Goal: Transaction & Acquisition: Purchase product/service

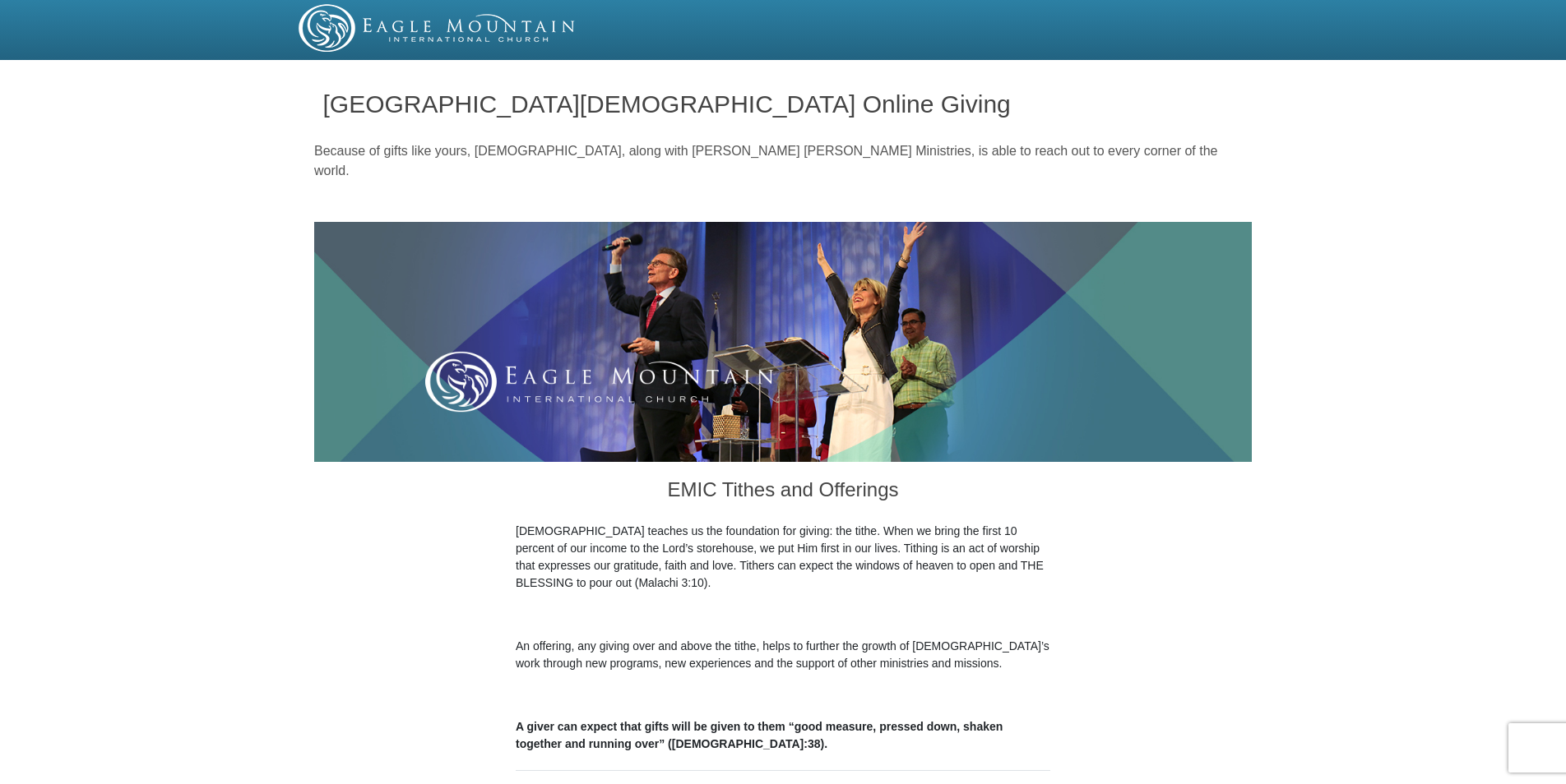
scroll to position [411, 0]
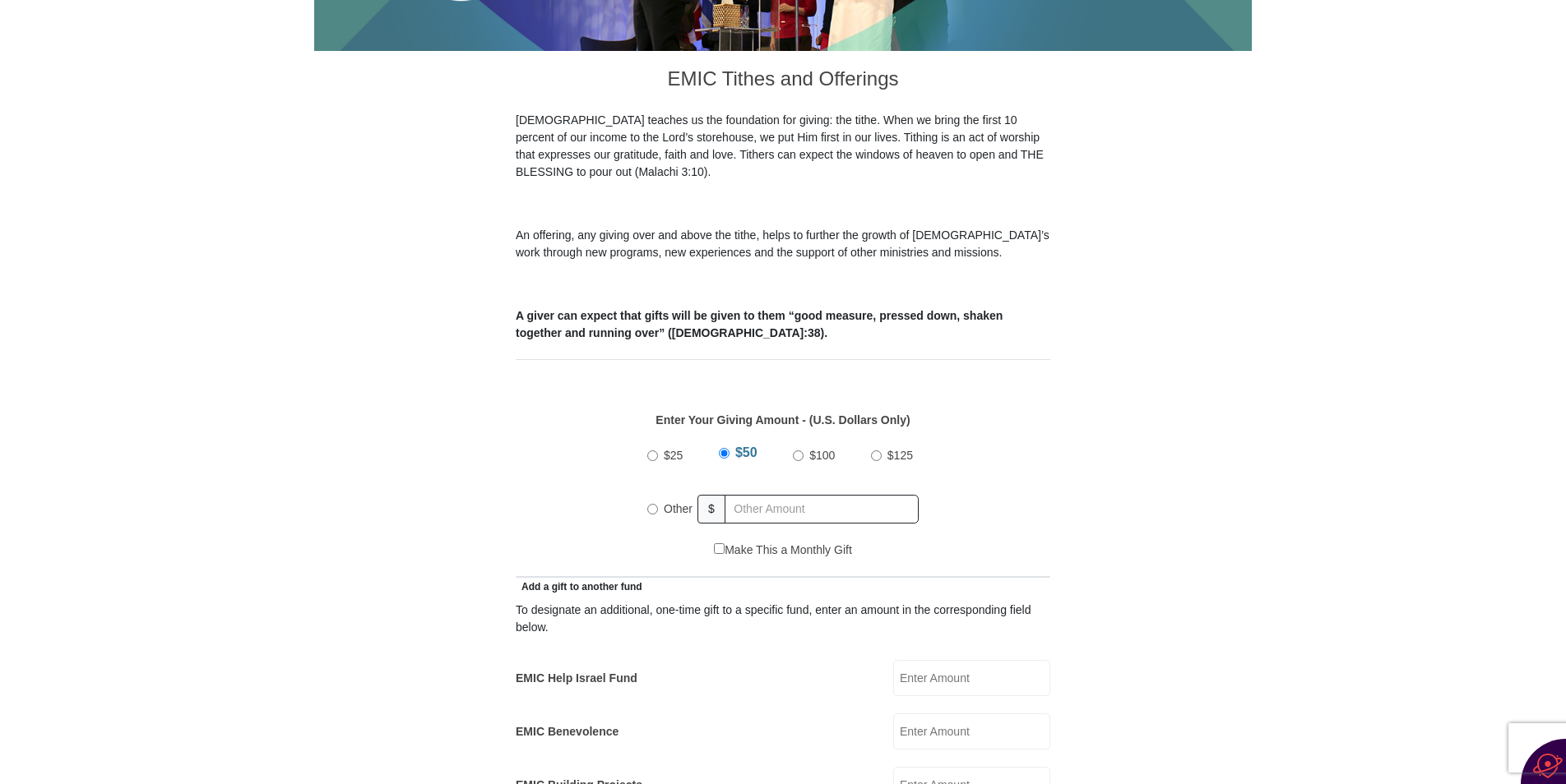
click at [655, 504] on input "Other" at bounding box center [652, 508] width 10 height 10
radio input "true"
click at [781, 495] on input "text" at bounding box center [824, 509] width 188 height 29
type input "340.00"
click at [956, 660] on input "EMIC Help Israel Fund" at bounding box center [971, 678] width 157 height 36
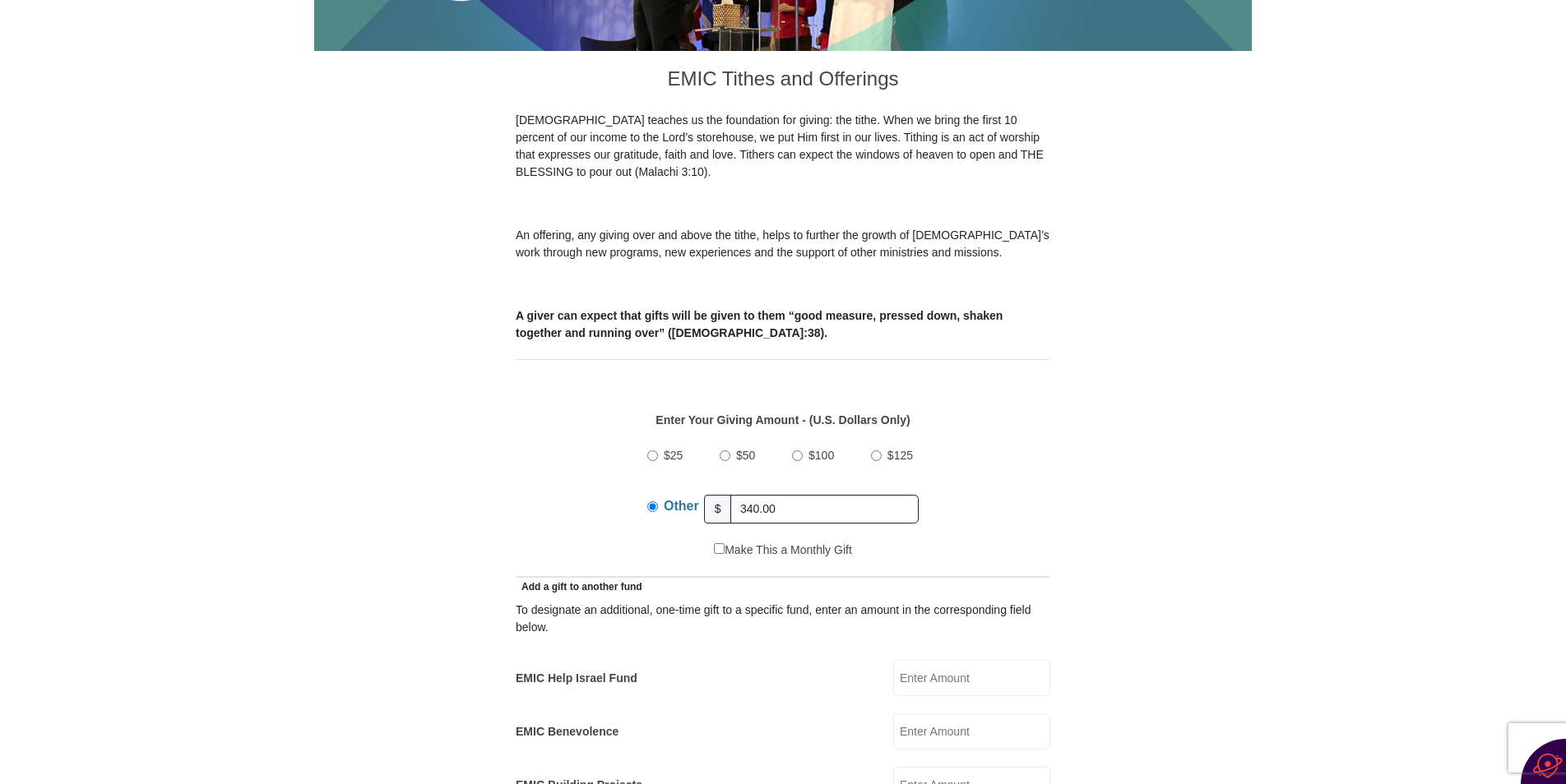
type input "100.00"
type input "[PERSON_NAME]"
type input "[EMAIL_ADDRESS][DOMAIN_NAME]"
type input "[STREET_ADDRESS]"
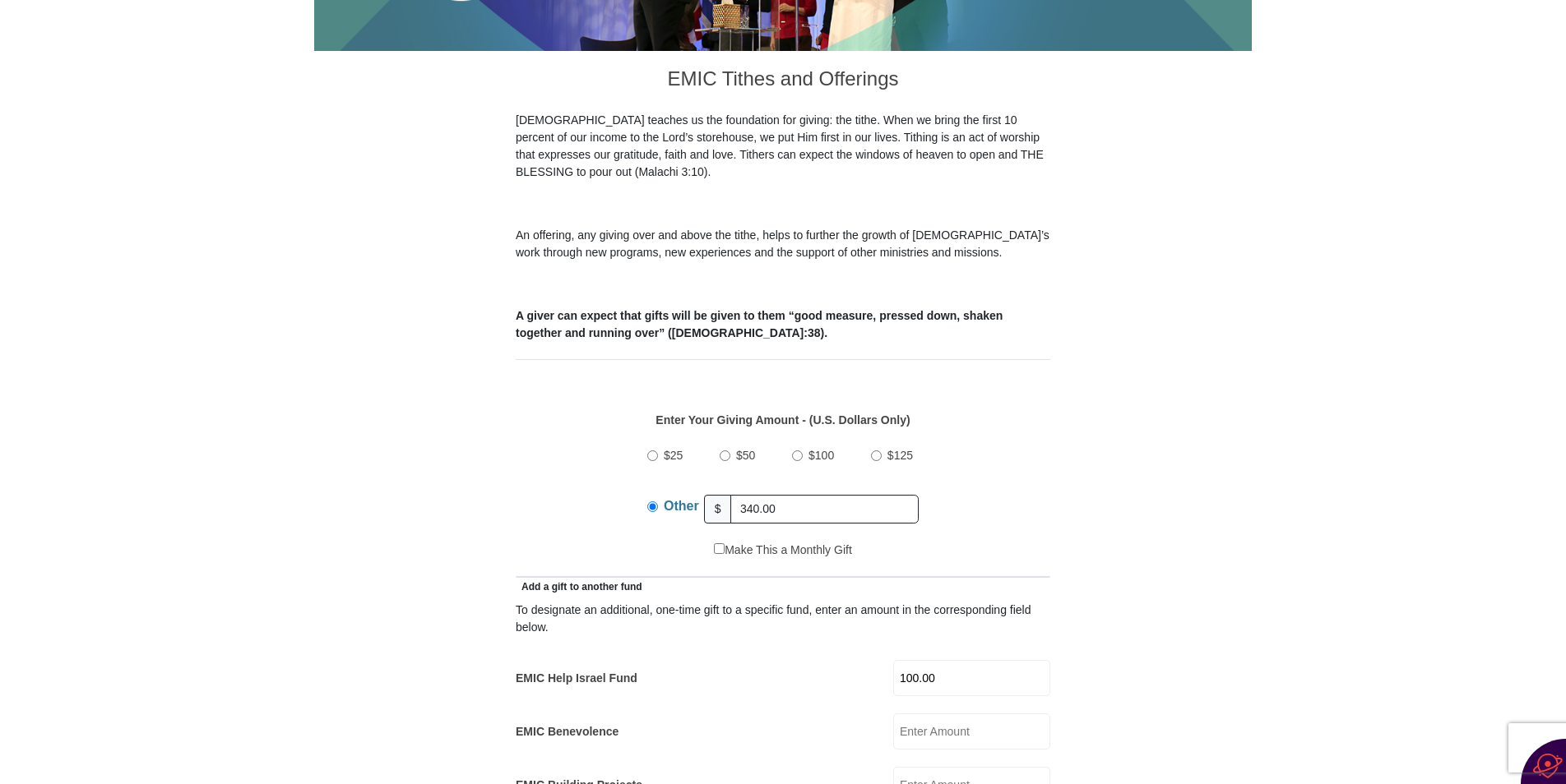
type input "[PERSON_NAME]"
select select "PA"
type input "18224"
type input "5704014758"
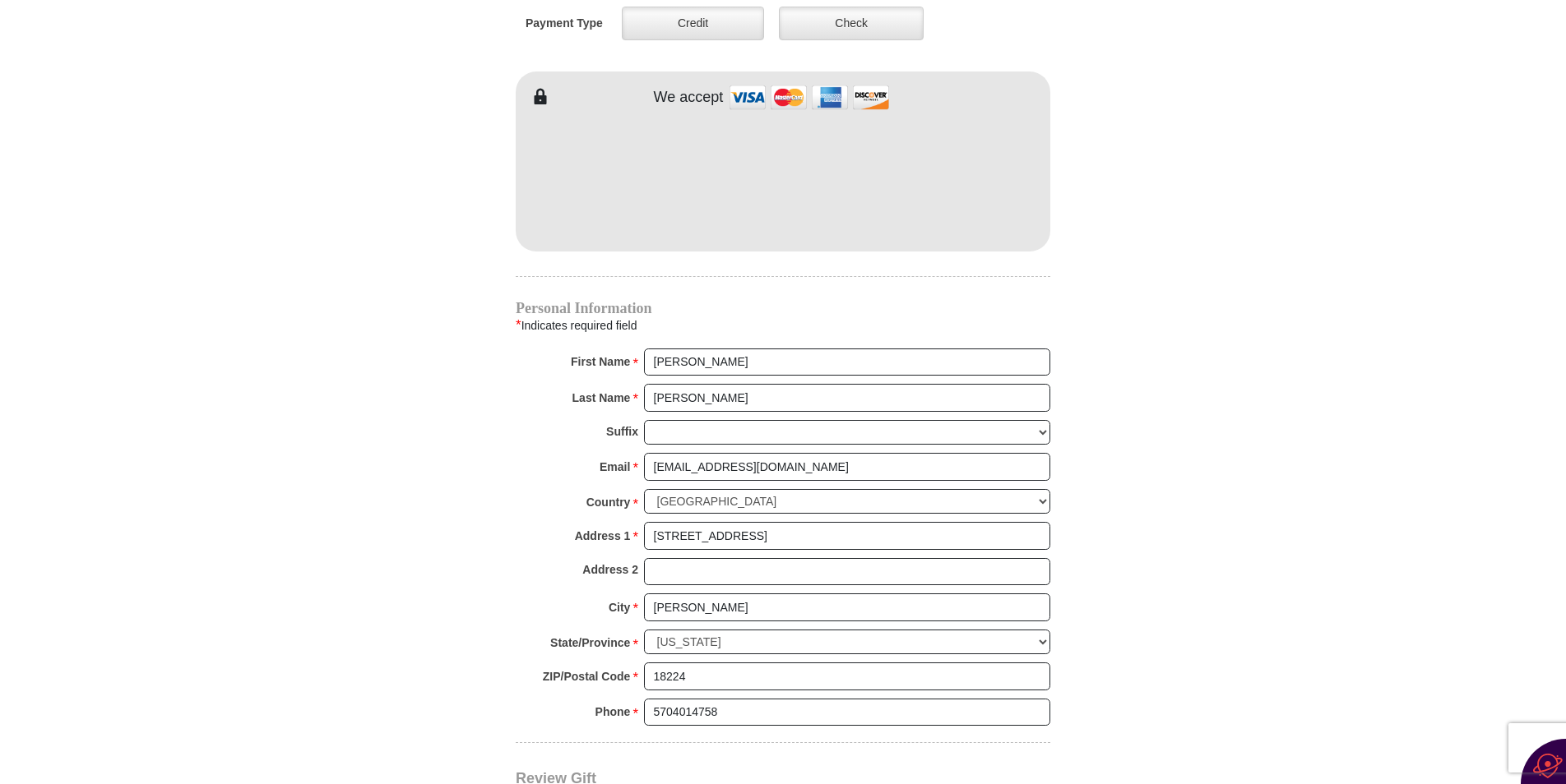
scroll to position [1480, 0]
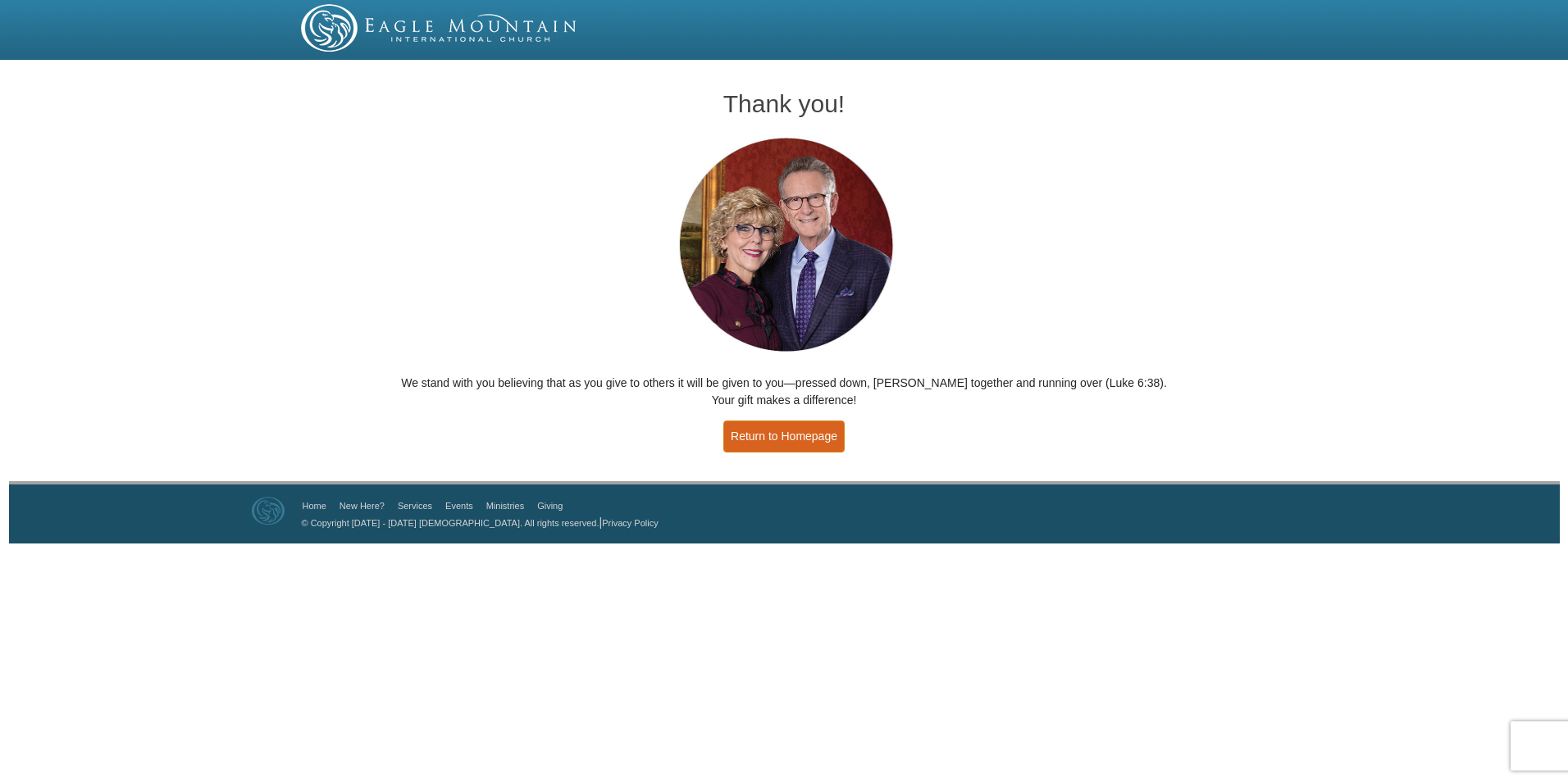
click at [761, 443] on link "Return to Homepage" at bounding box center [783, 437] width 121 height 32
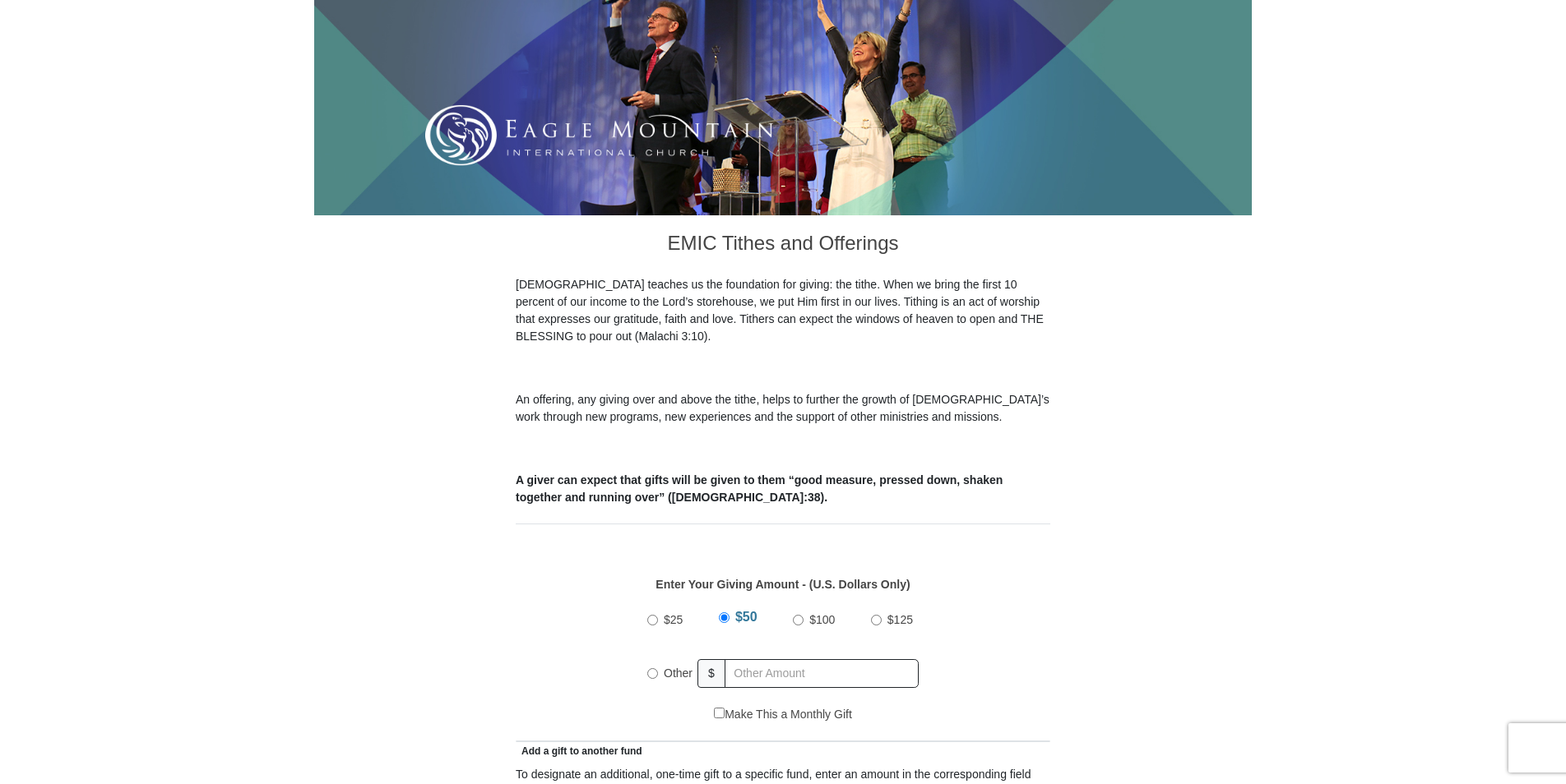
scroll to position [470, 0]
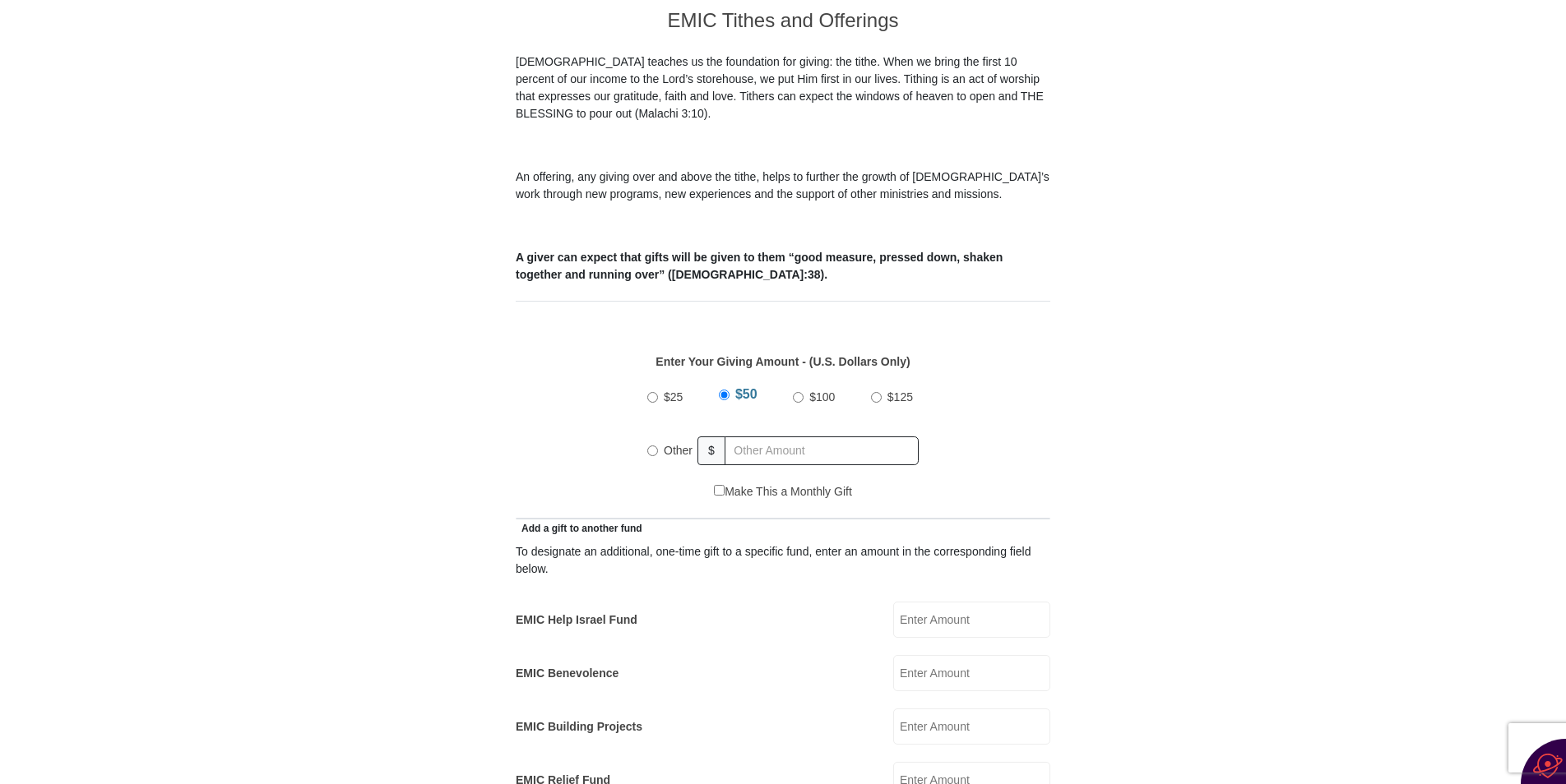
click at [652, 445] on input "Other" at bounding box center [652, 450] width 10 height 10
radio input "true"
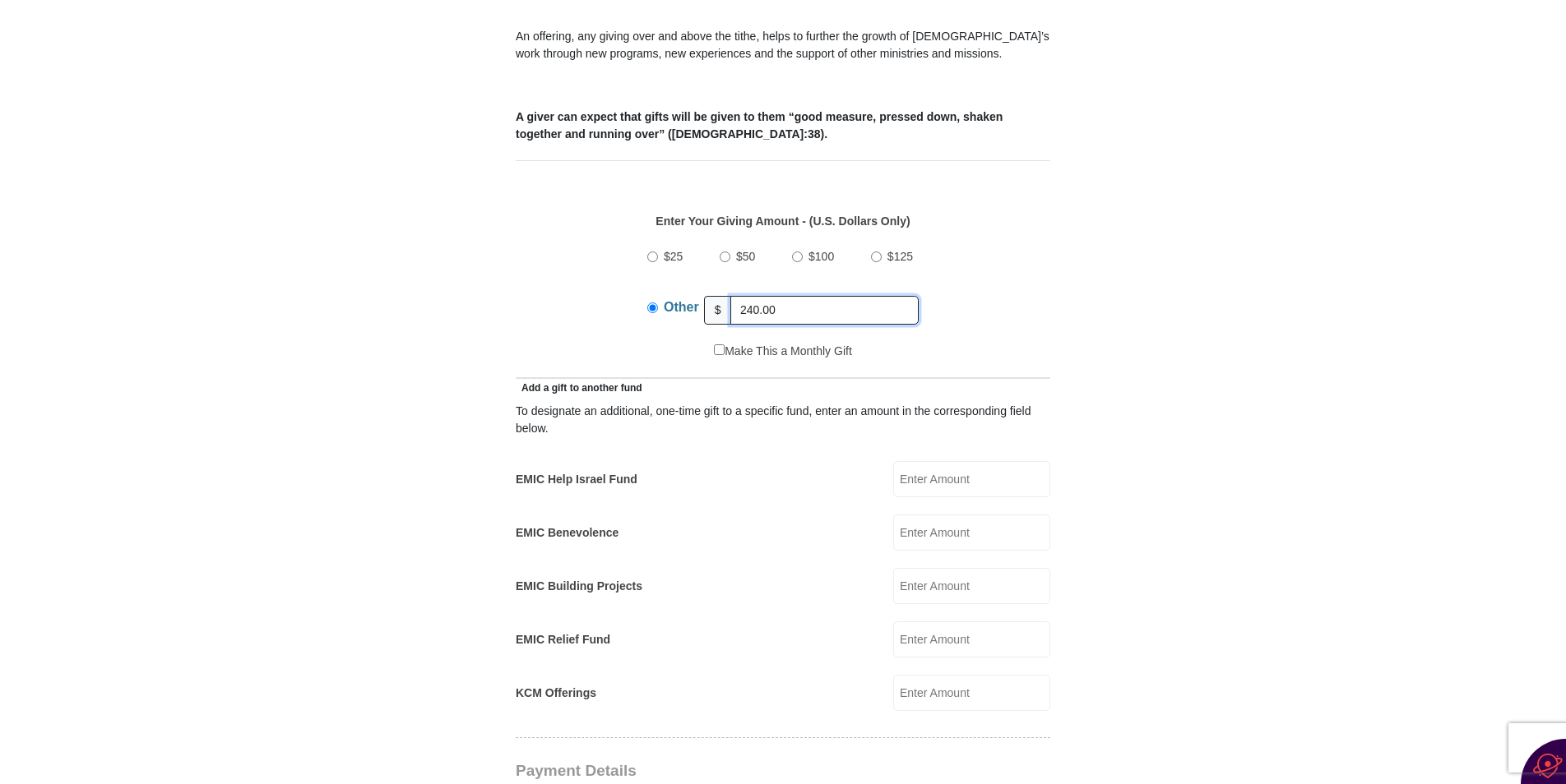
scroll to position [633, 0]
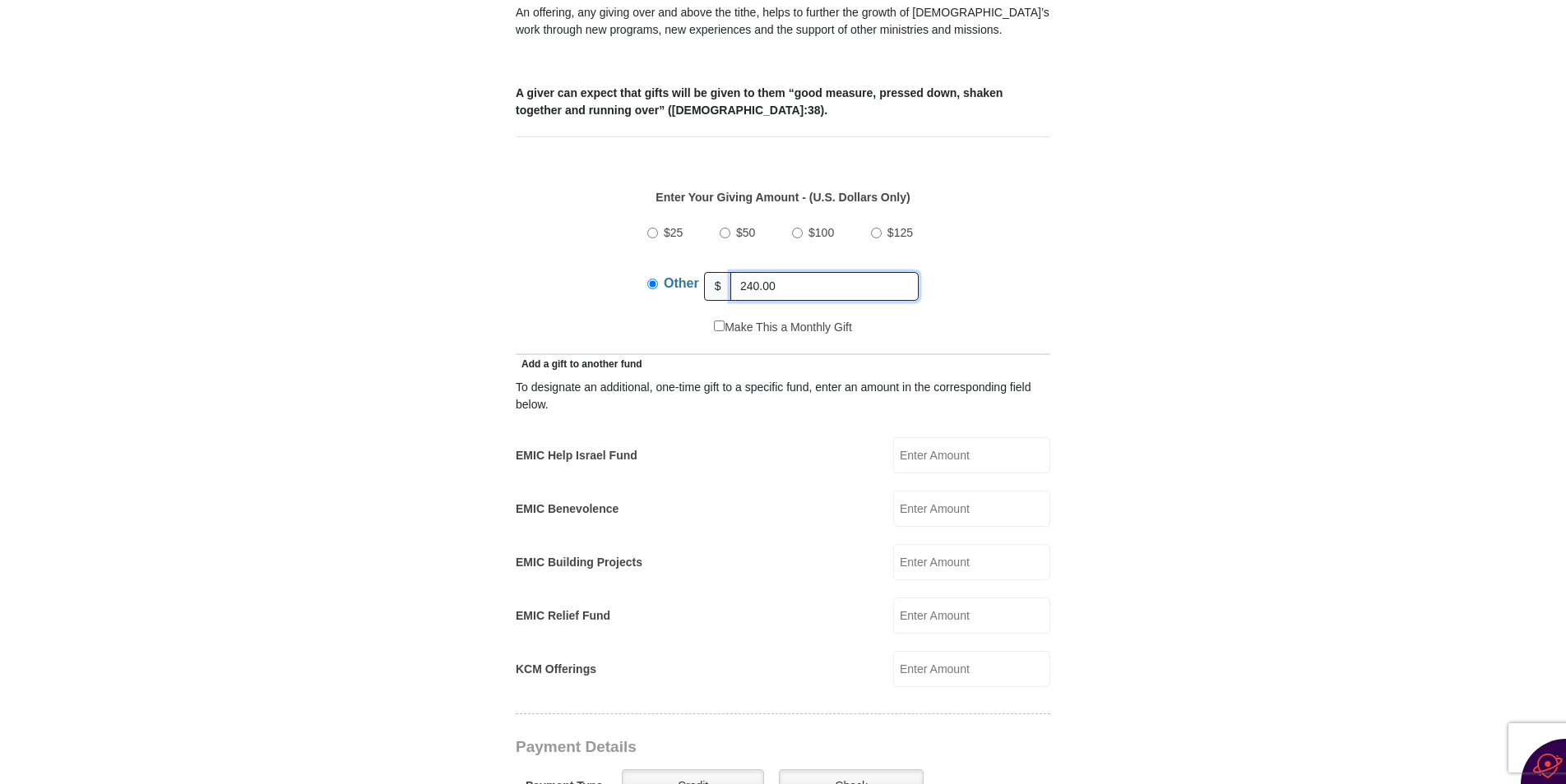
type input "240.00"
click at [908, 438] on input "EMIC Help Israel Fund" at bounding box center [971, 456] width 157 height 36
type input "100.00"
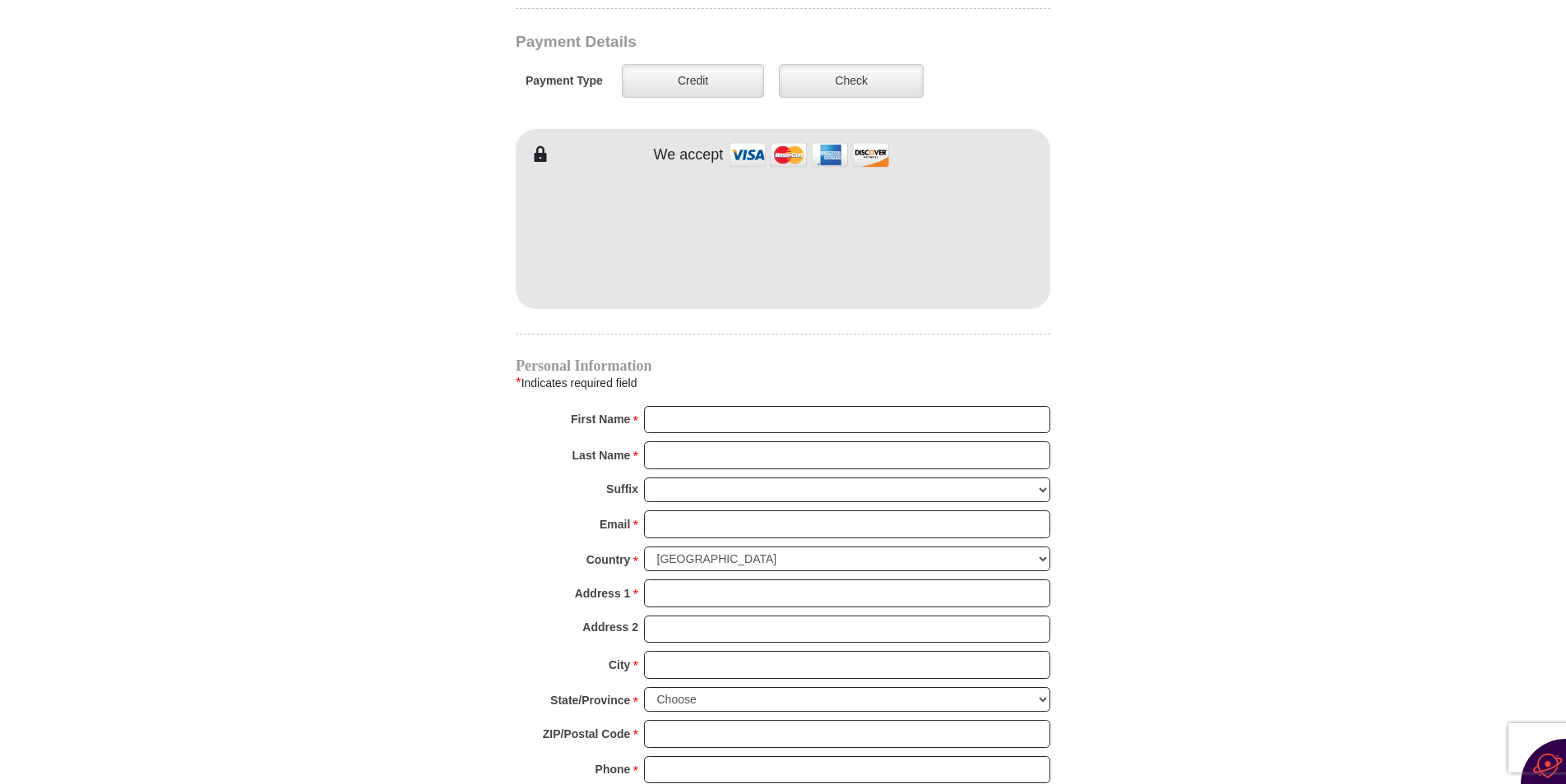
scroll to position [1373, 0]
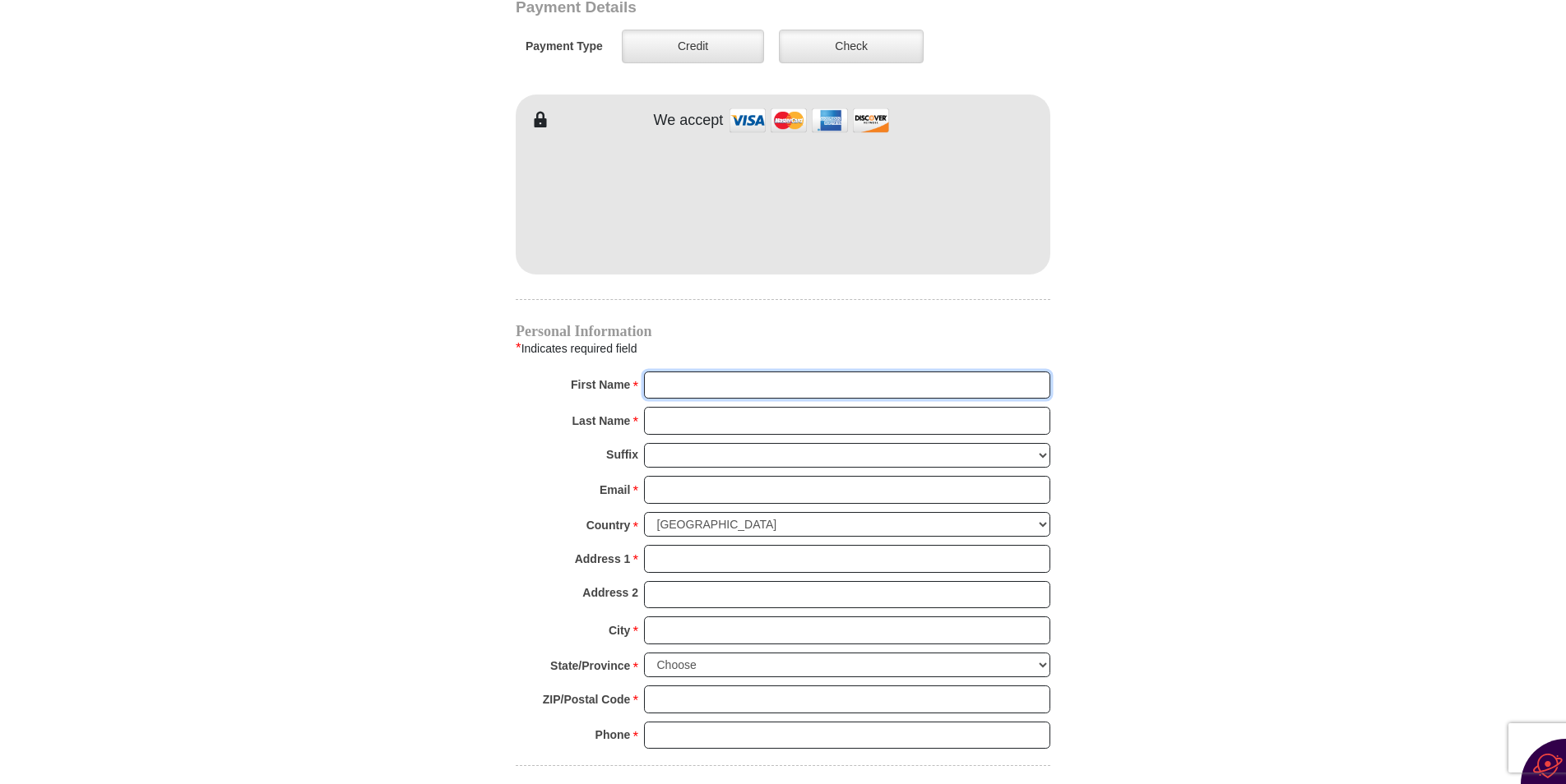
click at [713, 372] on input "First Name *" at bounding box center [847, 386] width 406 height 28
type input "[PERSON_NAME]"
type input "[EMAIL_ADDRESS][DOMAIN_NAME]"
type input "[STREET_ADDRESS]"
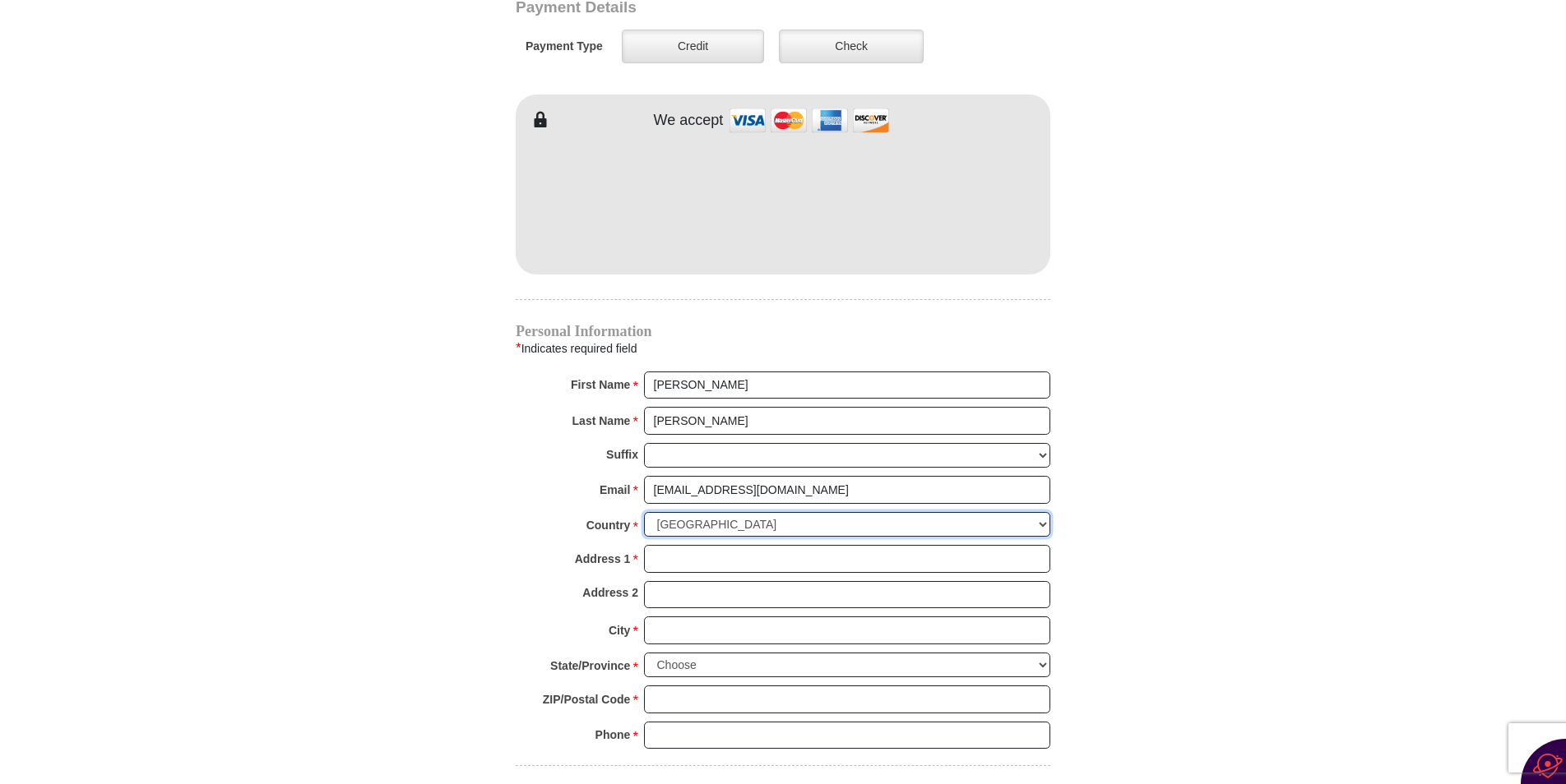
type input "[PERSON_NAME]"
type input "18224"
type input "5704014758"
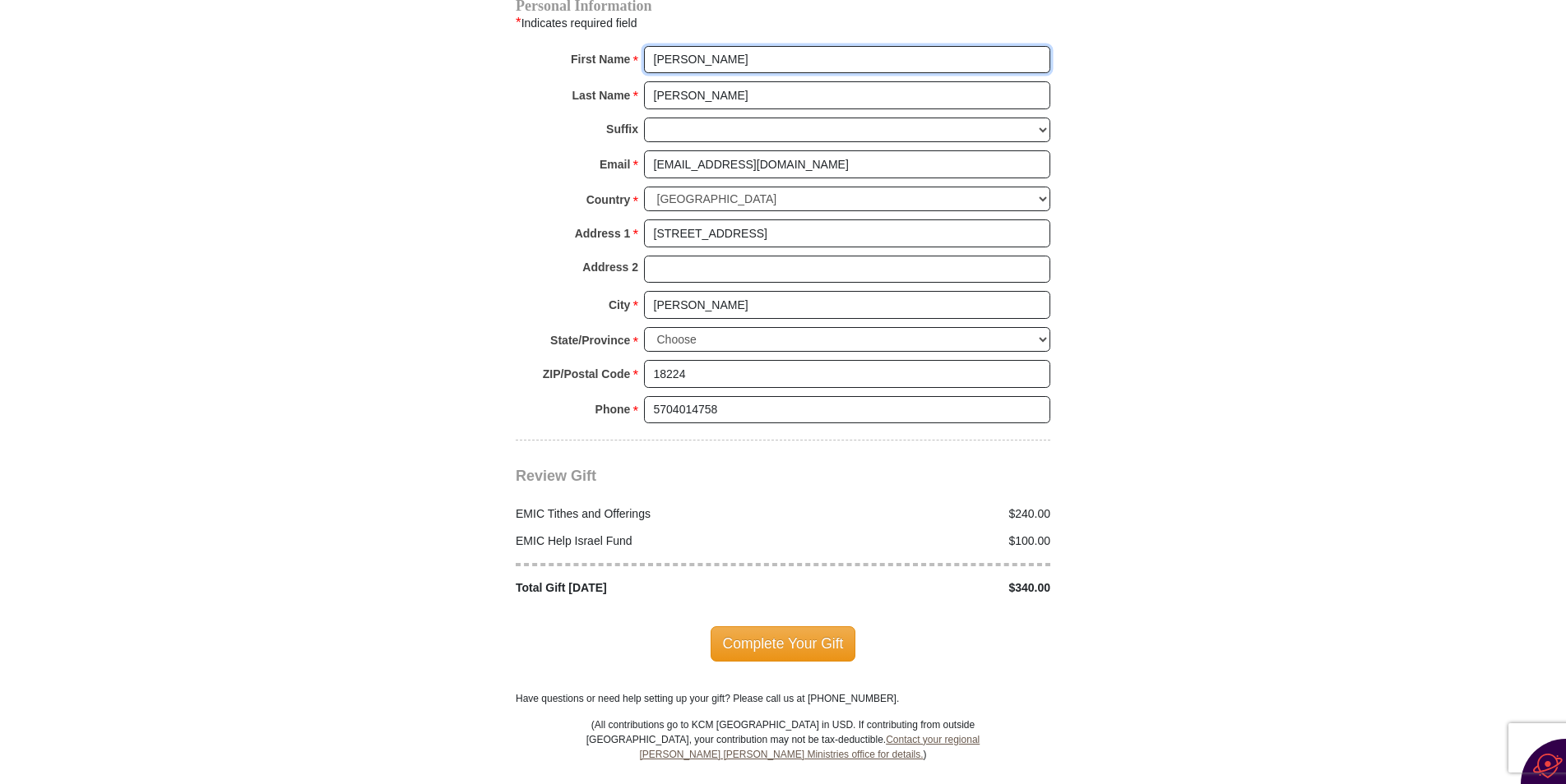
scroll to position [1703, 0]
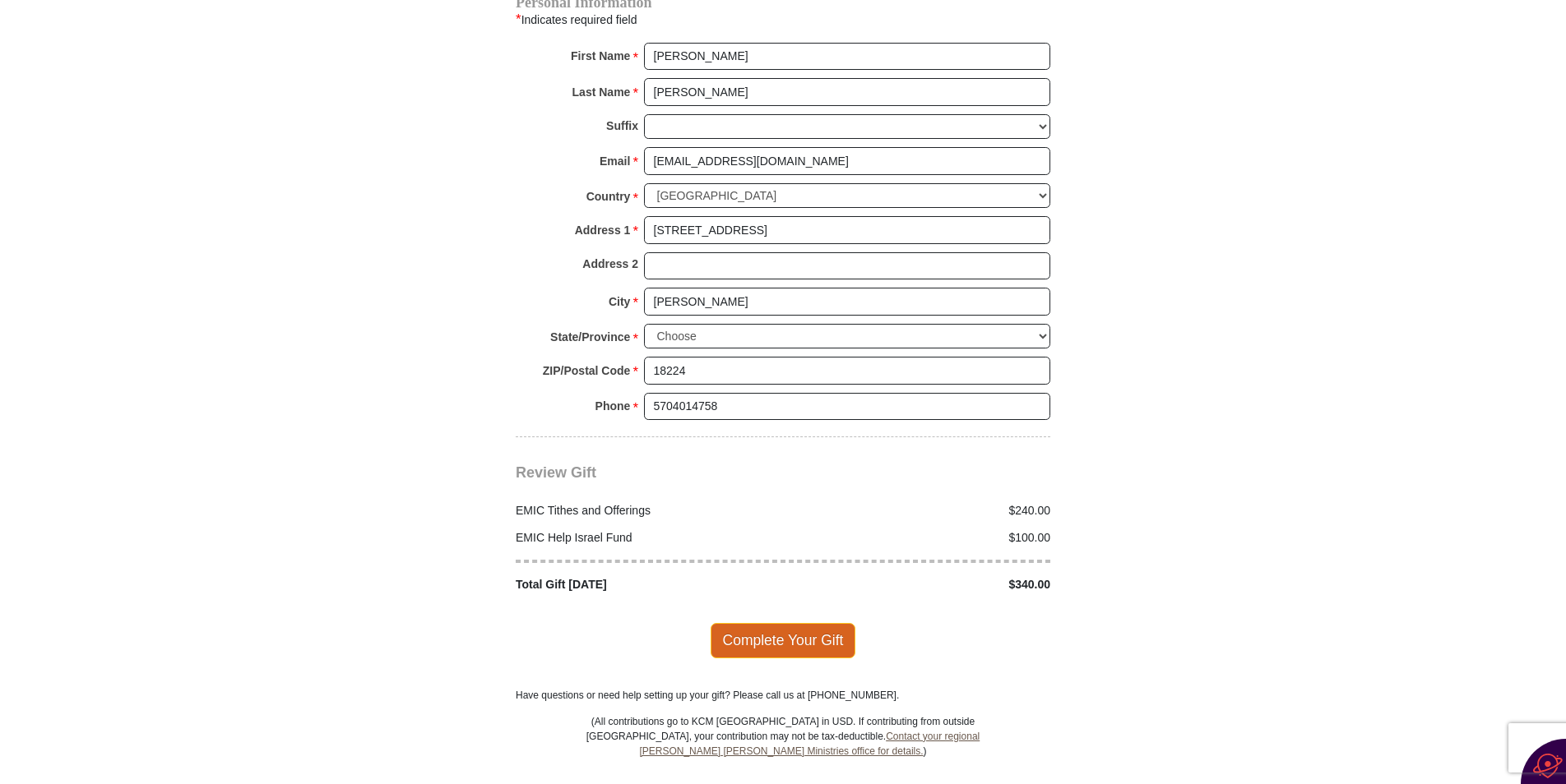
click at [783, 623] on span "Complete Your Gift" at bounding box center [783, 640] width 146 height 35
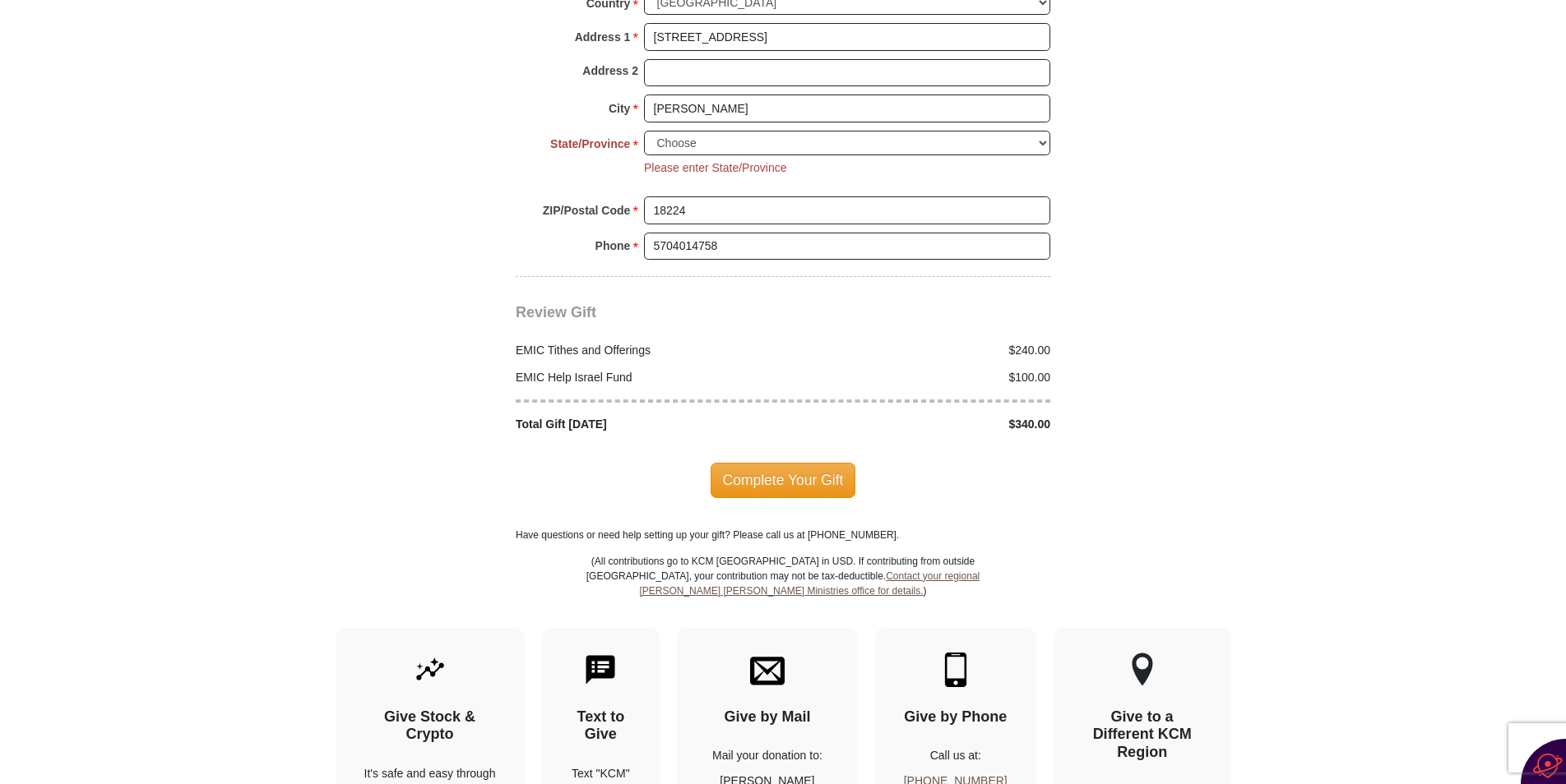
scroll to position [1990, 0]
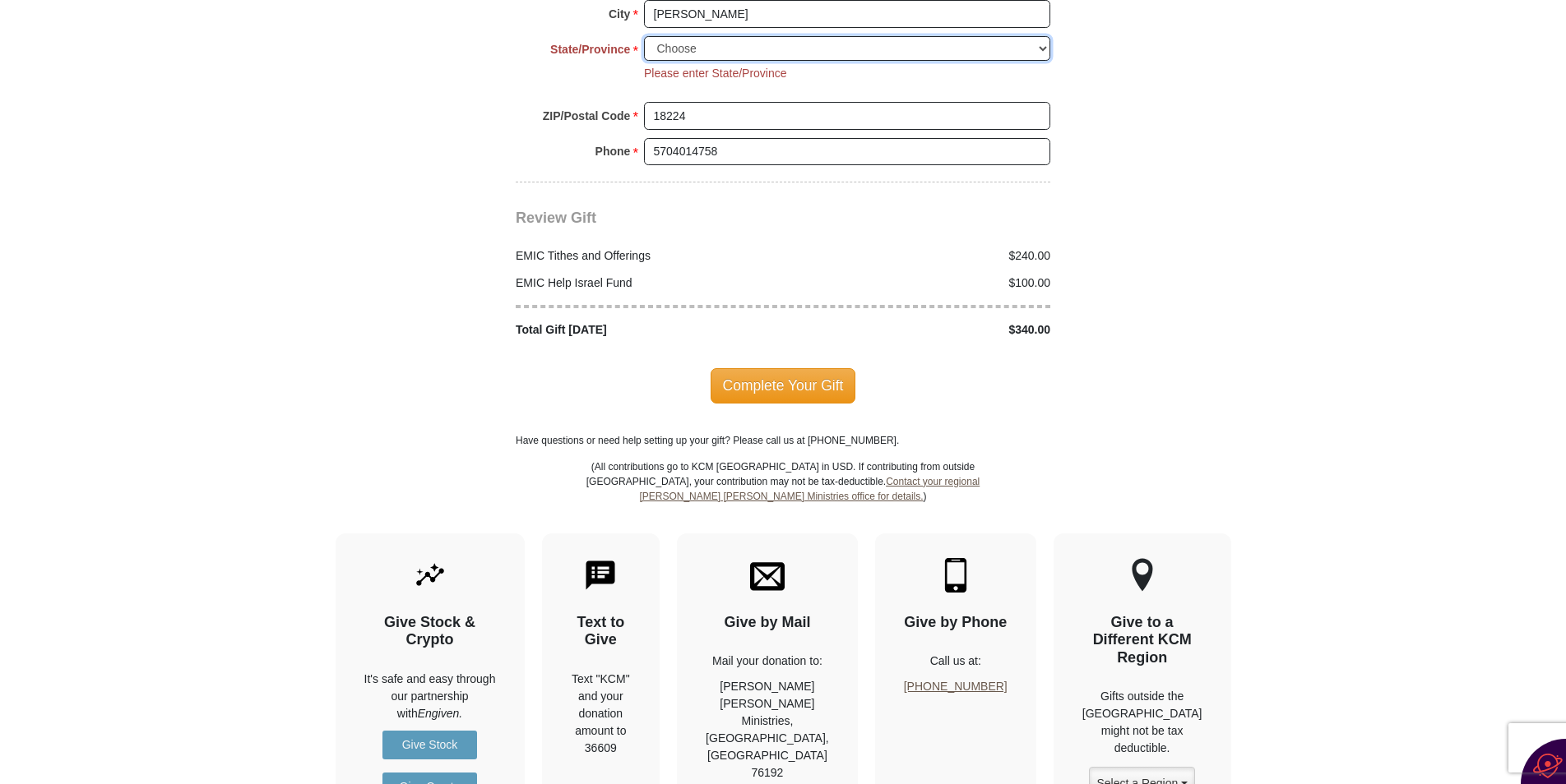
click at [1041, 36] on select "Choose [US_STATE] [US_STATE] [US_STATE] [US_STATE] [US_STATE] Armed Forces Amer…" at bounding box center [847, 48] width 406 height 25
select select "PA"
click at [644, 36] on select "Choose [US_STATE] [US_STATE] [US_STATE] [US_STATE] [US_STATE] Armed Forces Amer…" at bounding box center [847, 48] width 406 height 25
click at [775, 368] on span "Complete Your Gift" at bounding box center [783, 385] width 146 height 35
